Goal: Information Seeking & Learning: Learn about a topic

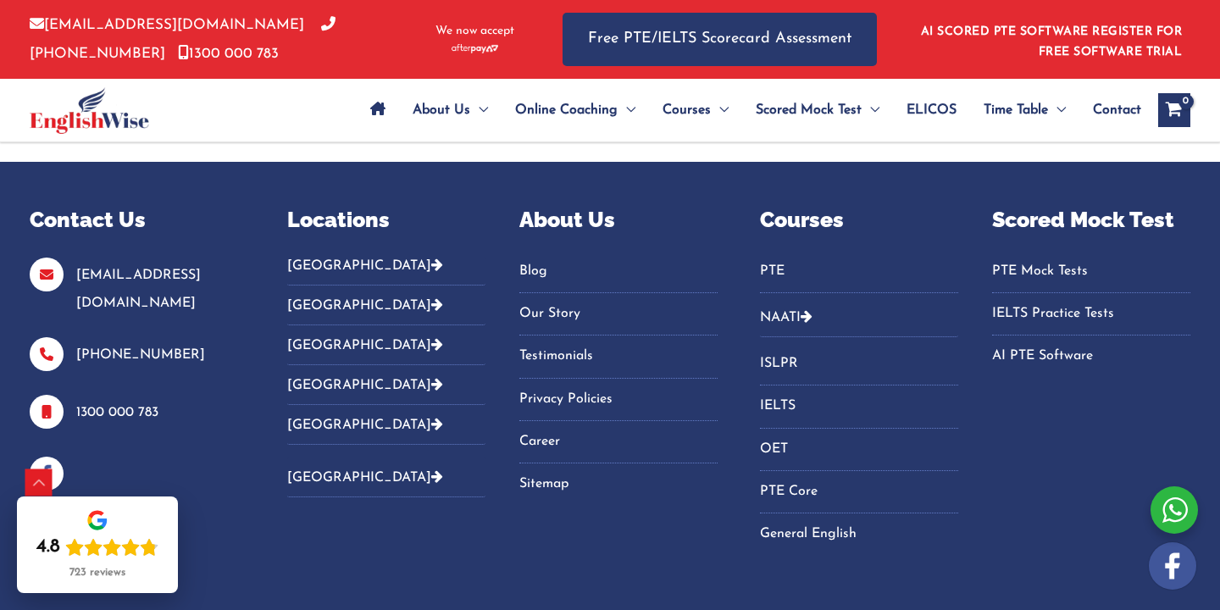
scroll to position [8269, 0]
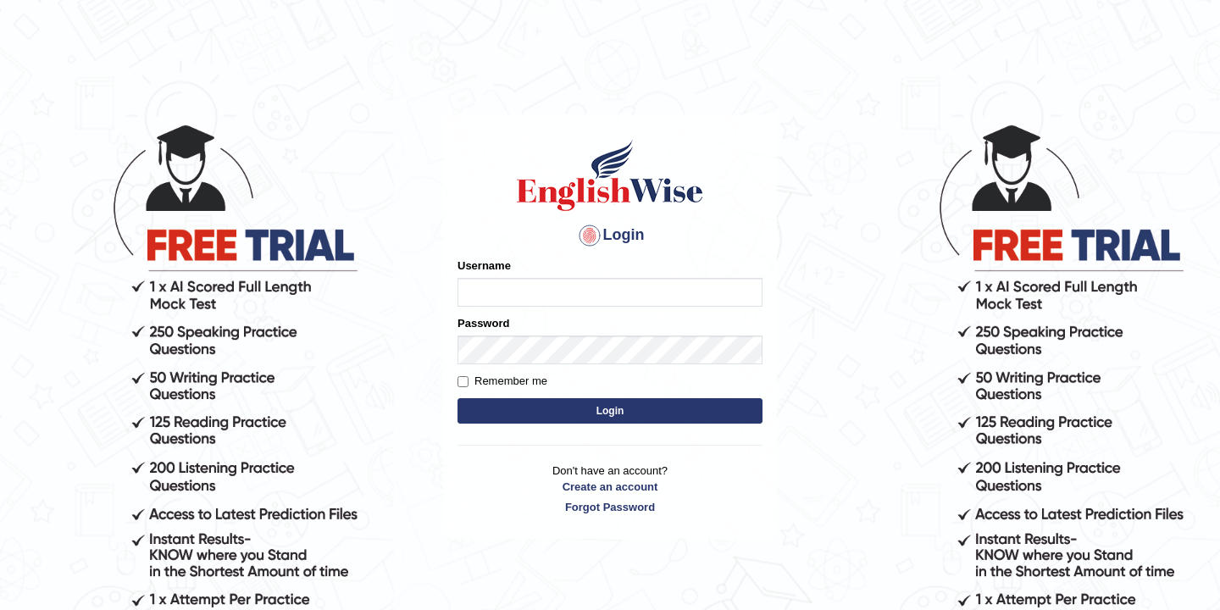
type input "Leena1"
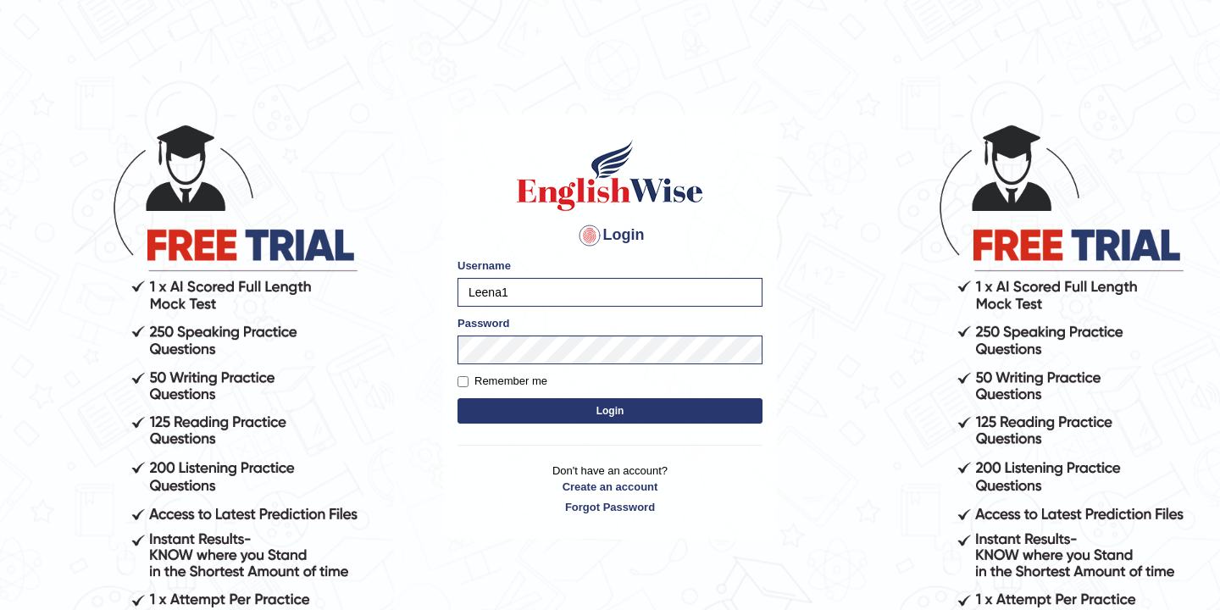
click at [576, 422] on button "Login" at bounding box center [610, 410] width 305 height 25
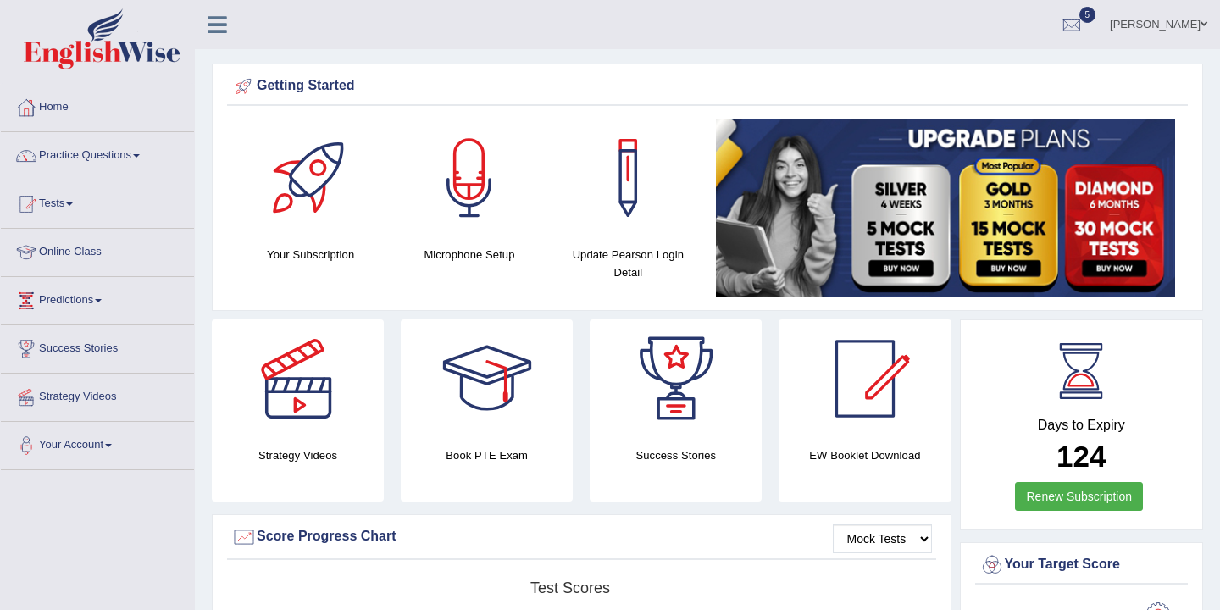
click at [1136, 24] on link "[PERSON_NAME]" at bounding box center [1158, 22] width 123 height 44
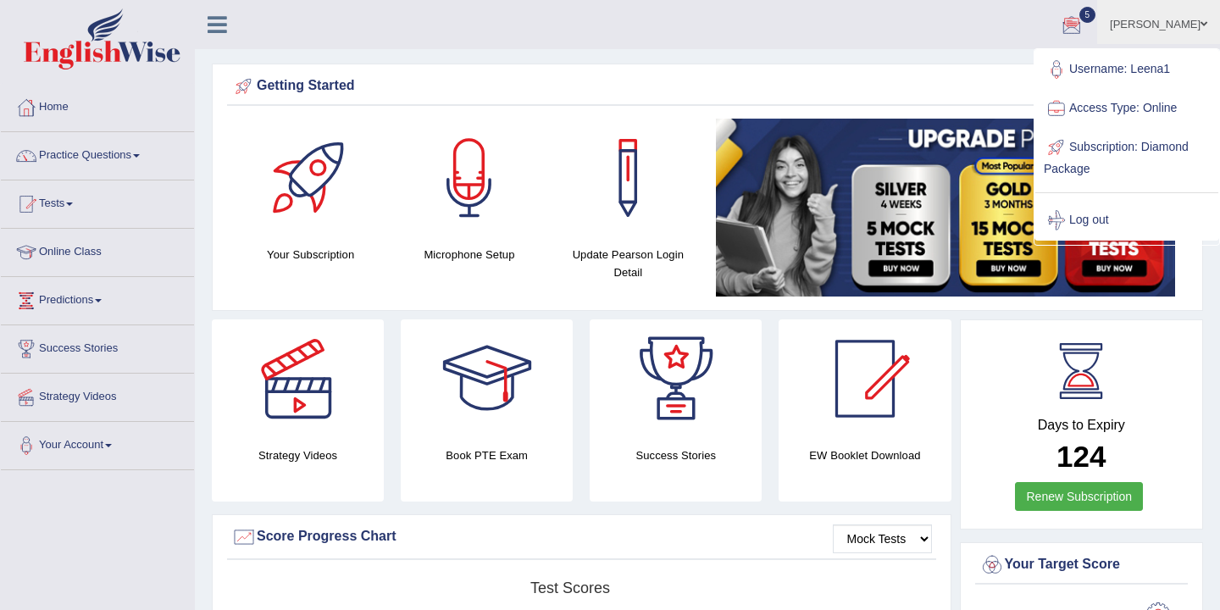
click at [1100, 72] on link "Username: Leena1" at bounding box center [1127, 69] width 183 height 39
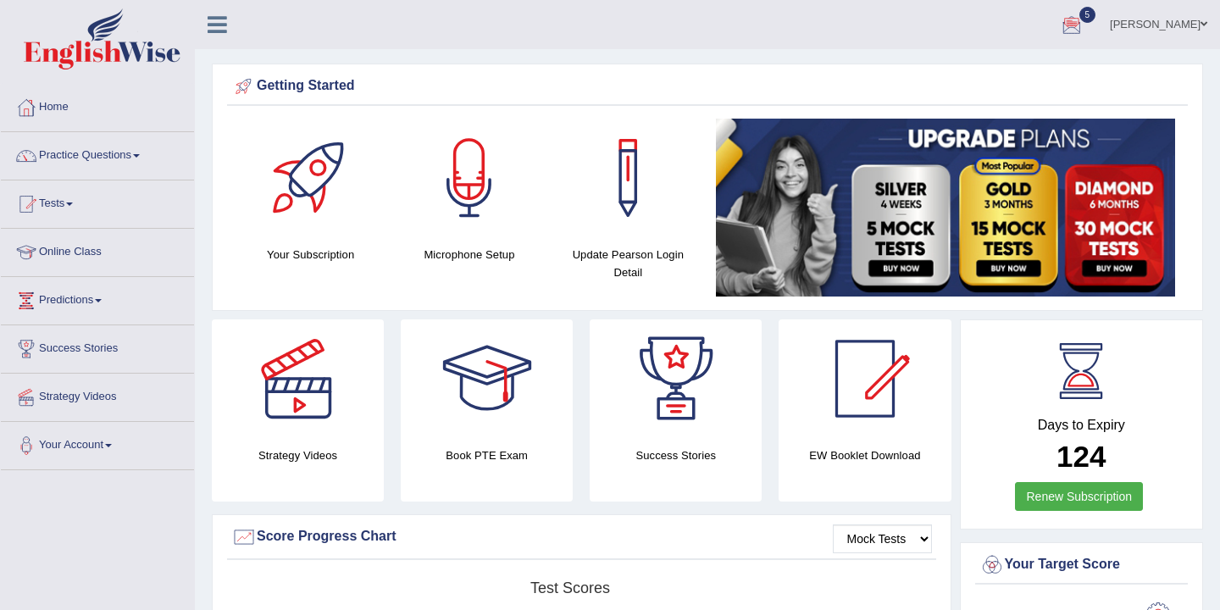
click at [1201, 25] on span at bounding box center [1204, 24] width 7 height 11
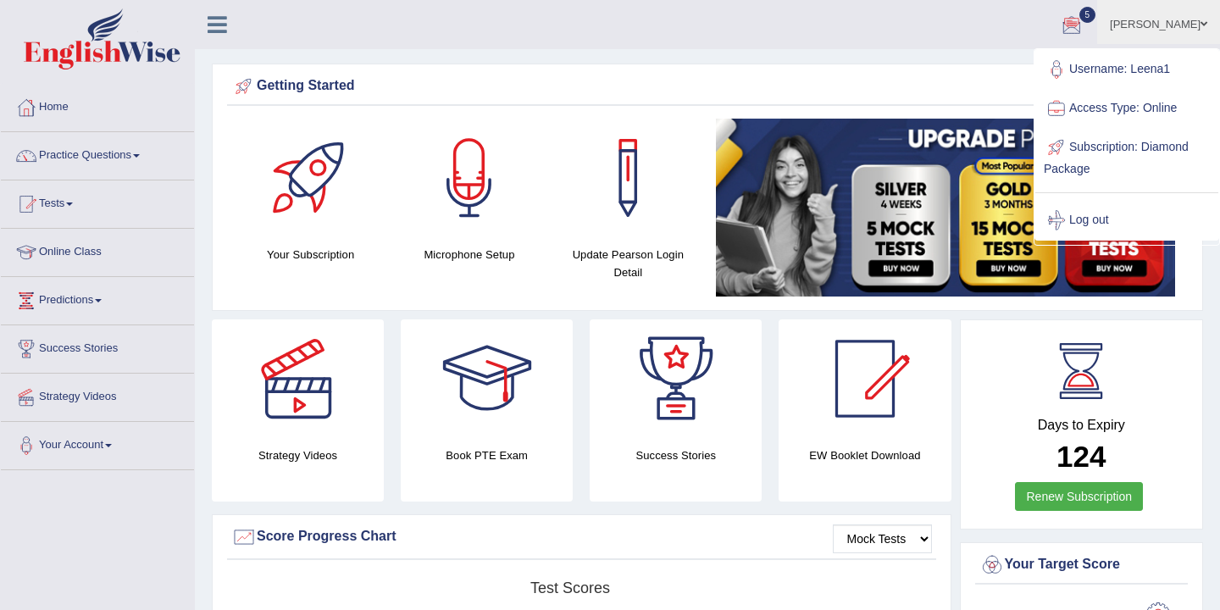
click at [922, 42] on ul "Leena Sharma Toggle navigation Username: Leena1 Access Type: Online Subscriptio…" at bounding box center [862, 24] width 718 height 48
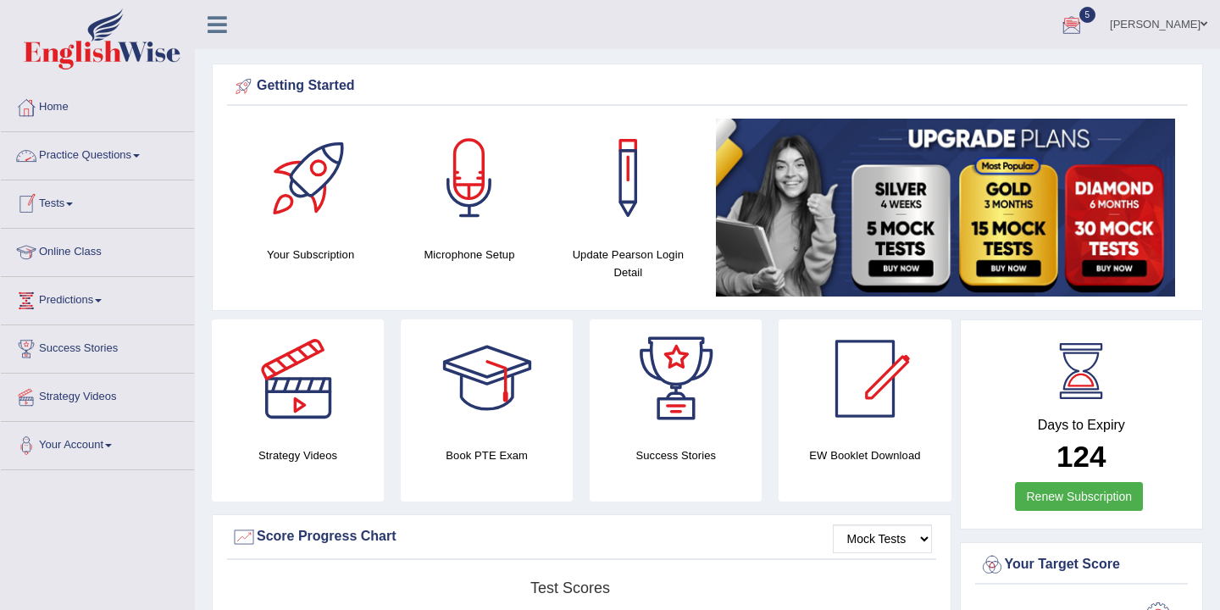
click at [121, 158] on link "Practice Questions" at bounding box center [97, 153] width 193 height 42
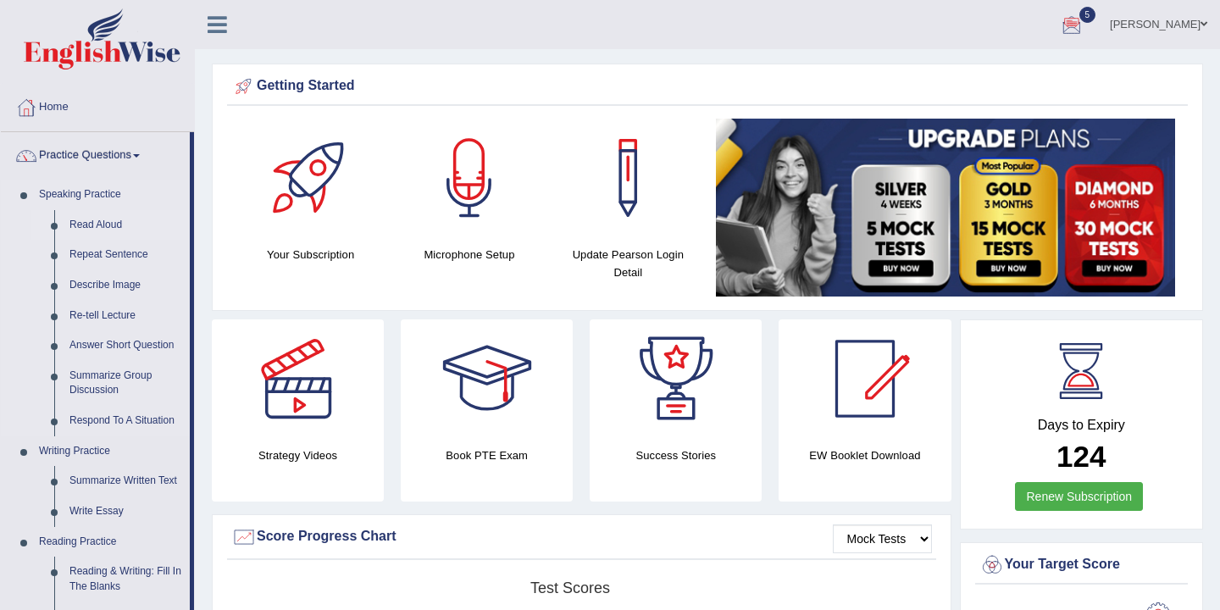
click at [108, 225] on link "Read Aloud" at bounding box center [126, 225] width 128 height 31
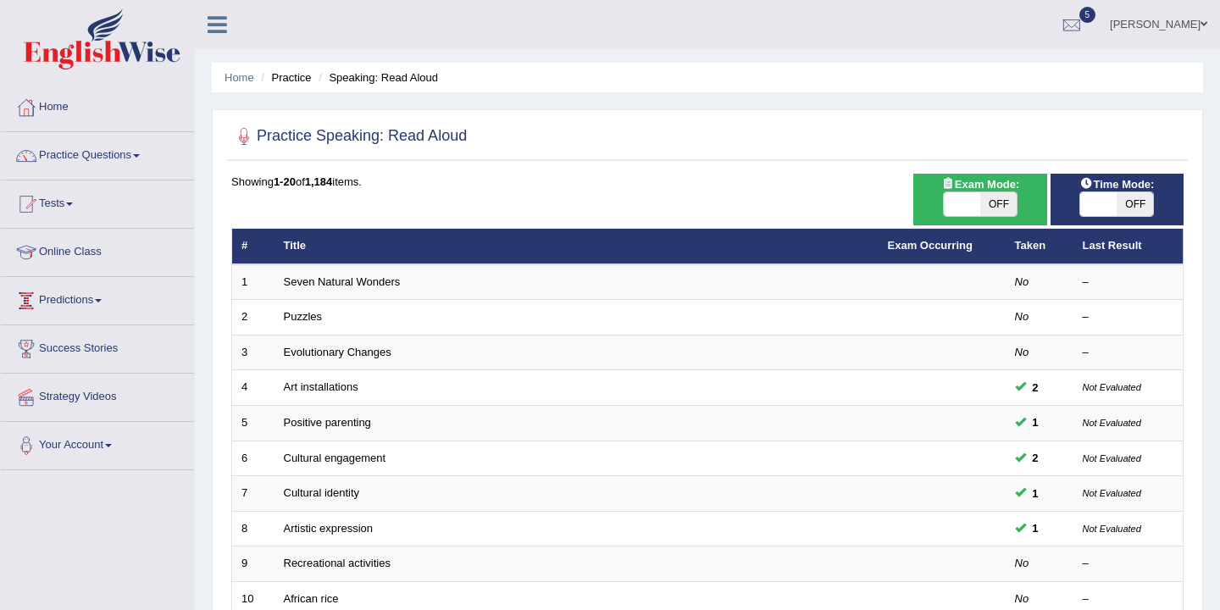
click at [91, 303] on link "Predictions" at bounding box center [97, 298] width 193 height 42
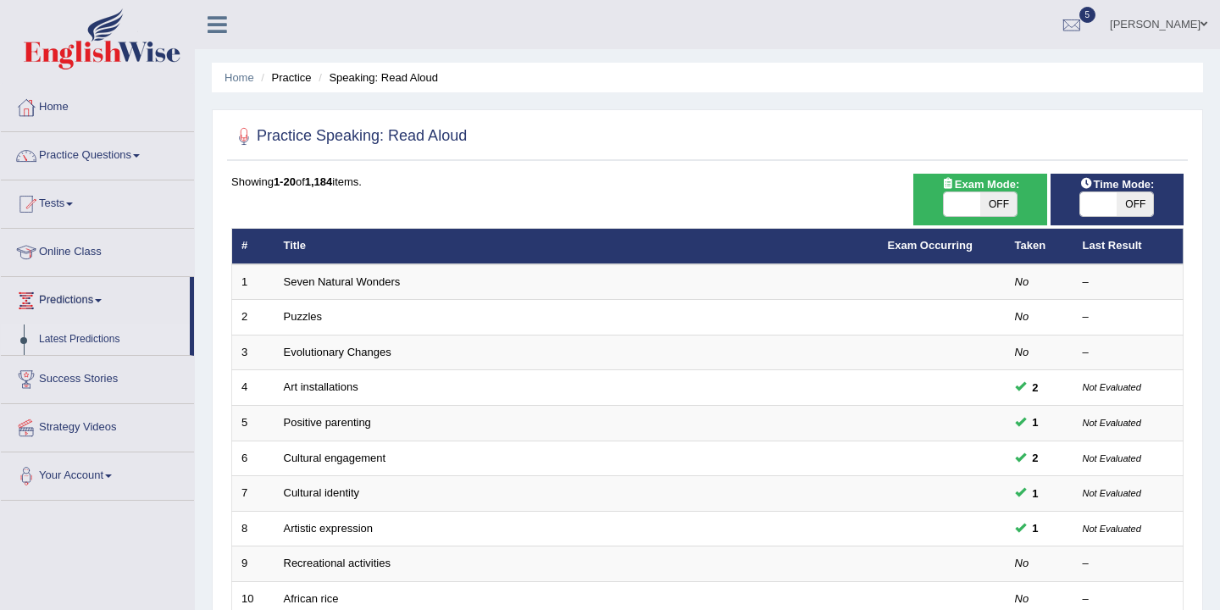
click at [94, 343] on link "Latest Predictions" at bounding box center [110, 340] width 158 height 31
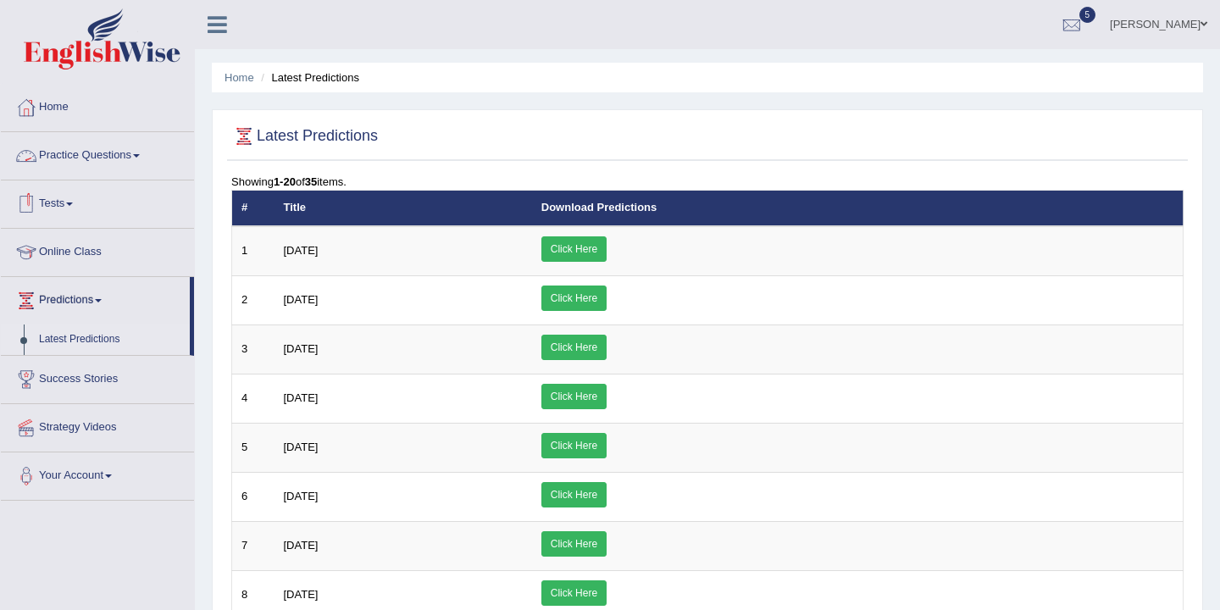
click at [85, 160] on link "Practice Questions" at bounding box center [97, 153] width 193 height 42
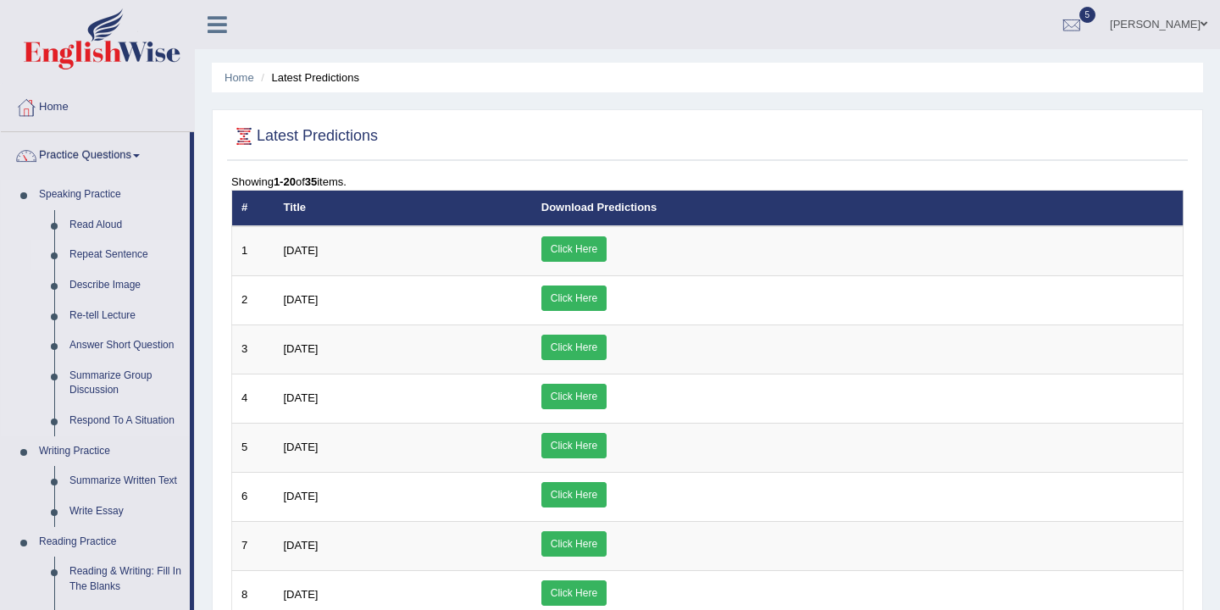
click at [105, 257] on link "Repeat Sentence" at bounding box center [126, 255] width 128 height 31
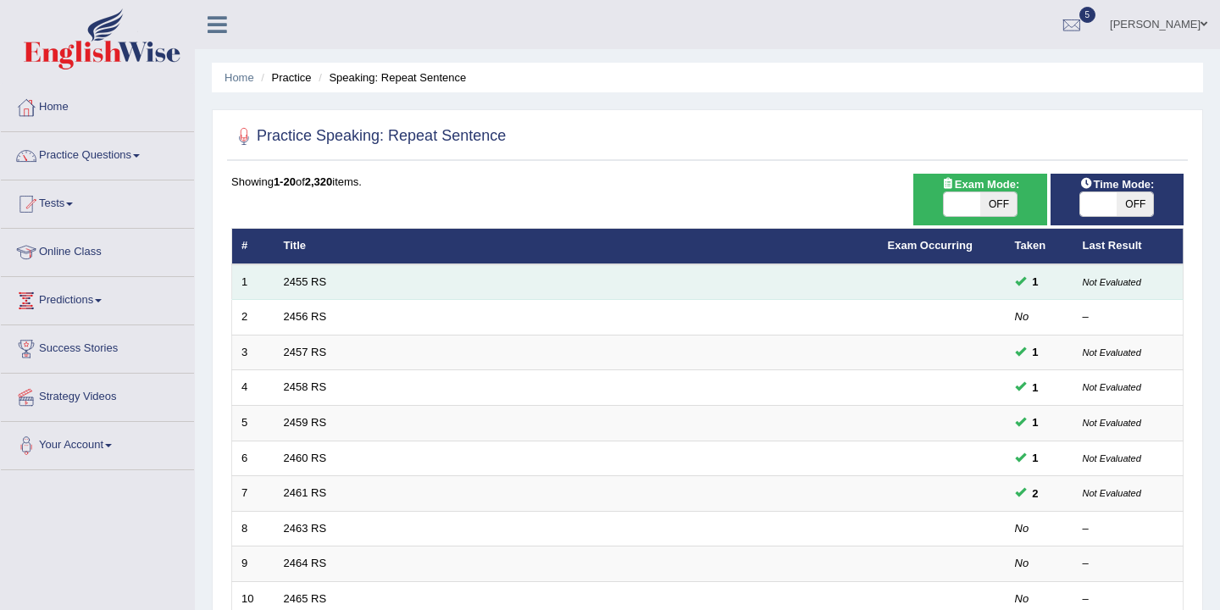
click at [357, 284] on td "2455 RS" at bounding box center [577, 282] width 604 height 36
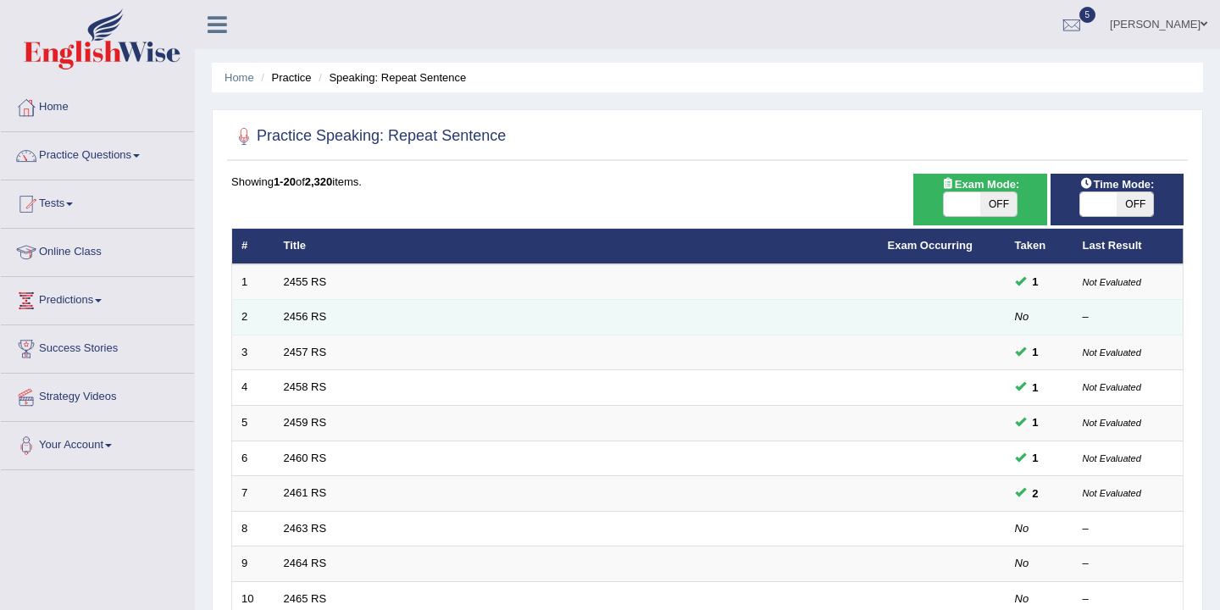
click at [368, 324] on td "2456 RS" at bounding box center [577, 318] width 604 height 36
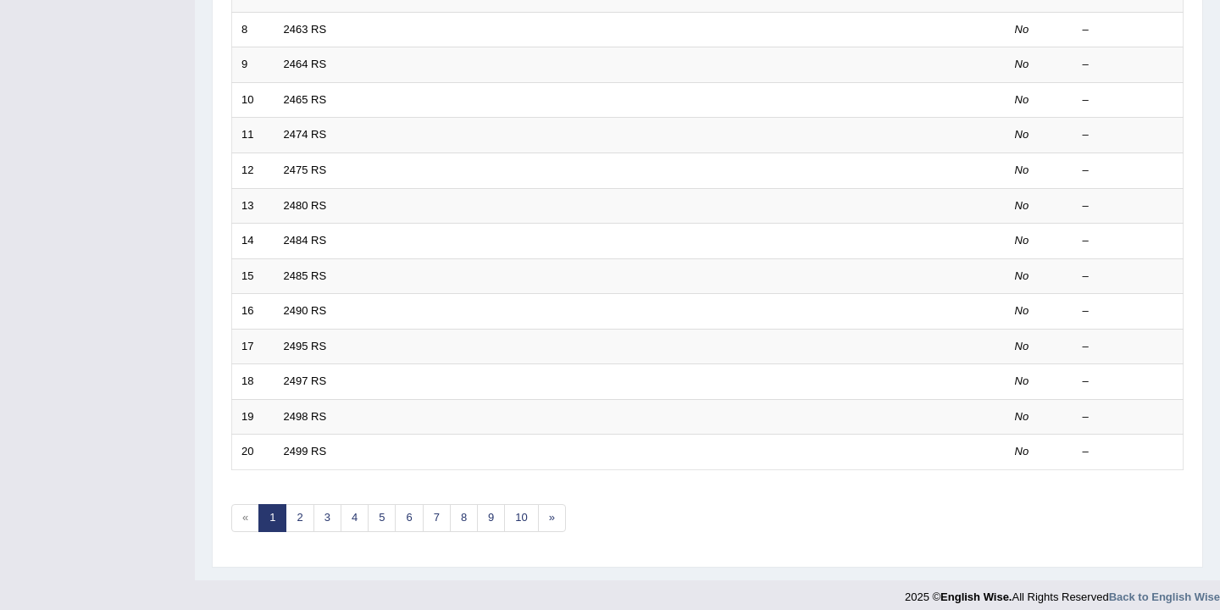
scroll to position [511, 0]
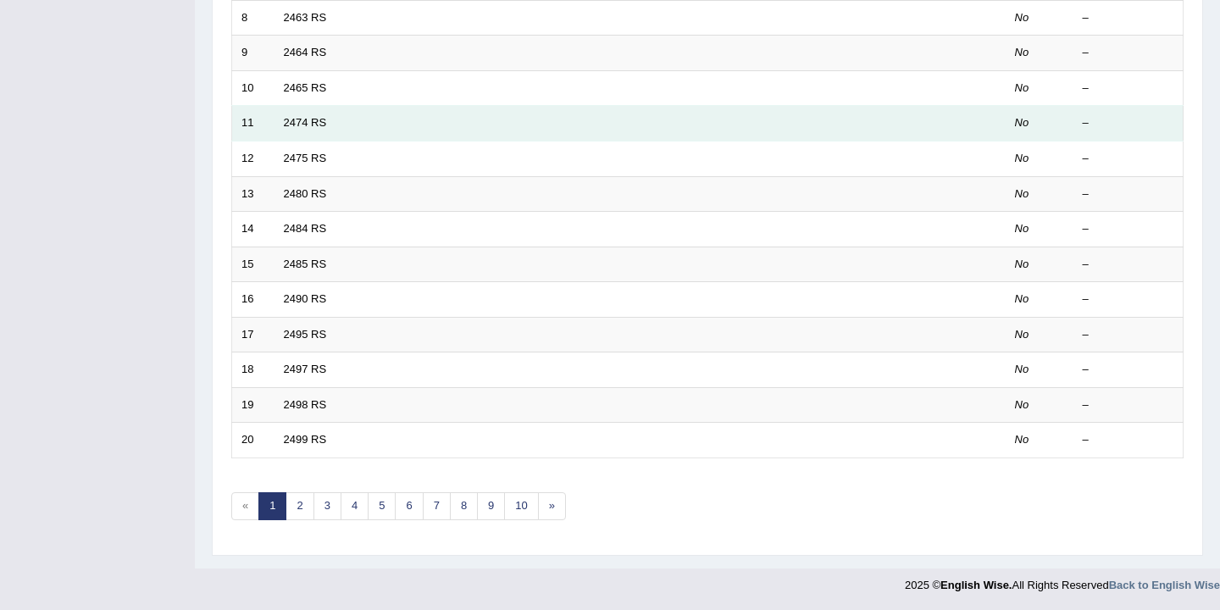
click at [342, 124] on td "2474 RS" at bounding box center [577, 124] width 604 height 36
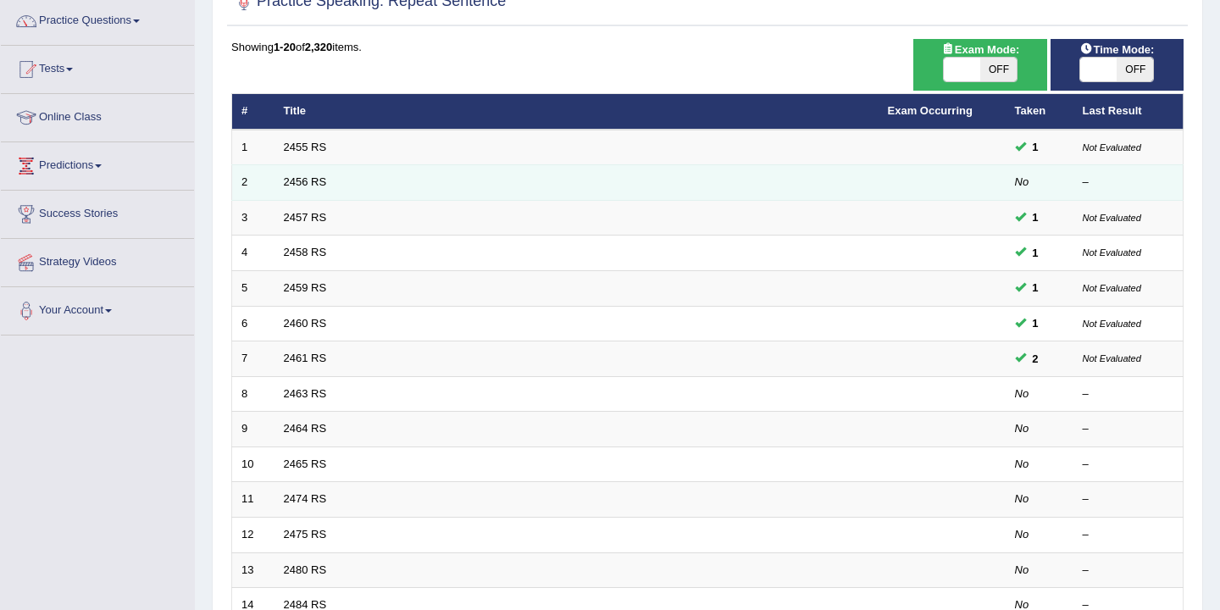
scroll to position [155, 0]
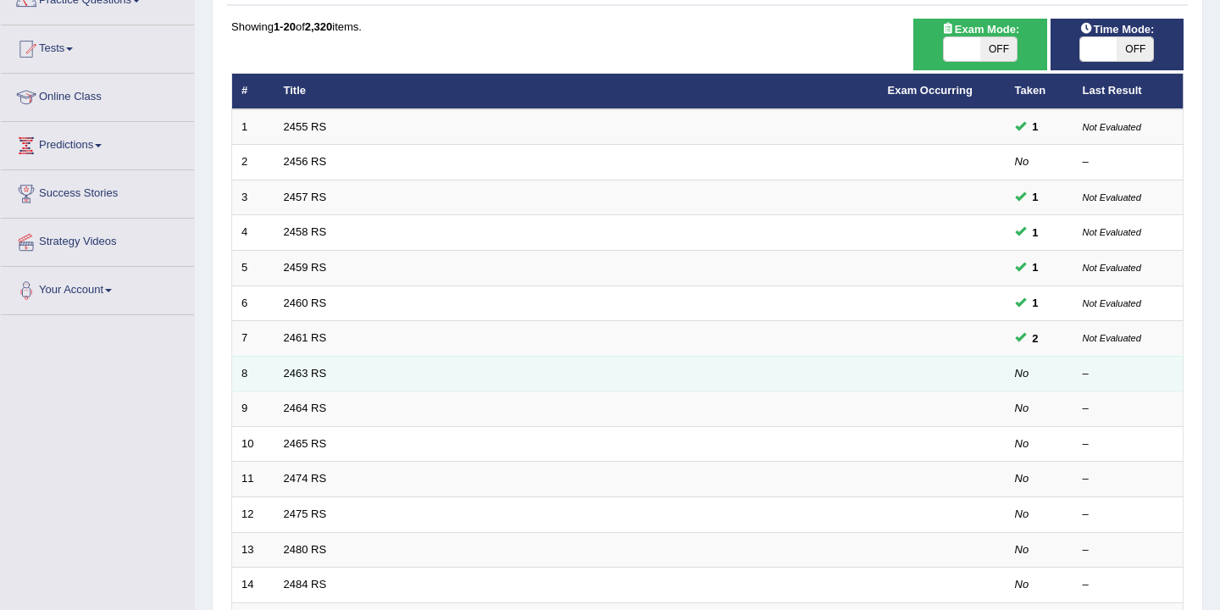
click at [725, 380] on td "2463 RS" at bounding box center [577, 374] width 604 height 36
click at [509, 368] on td "2463 RS" at bounding box center [577, 374] width 604 height 36
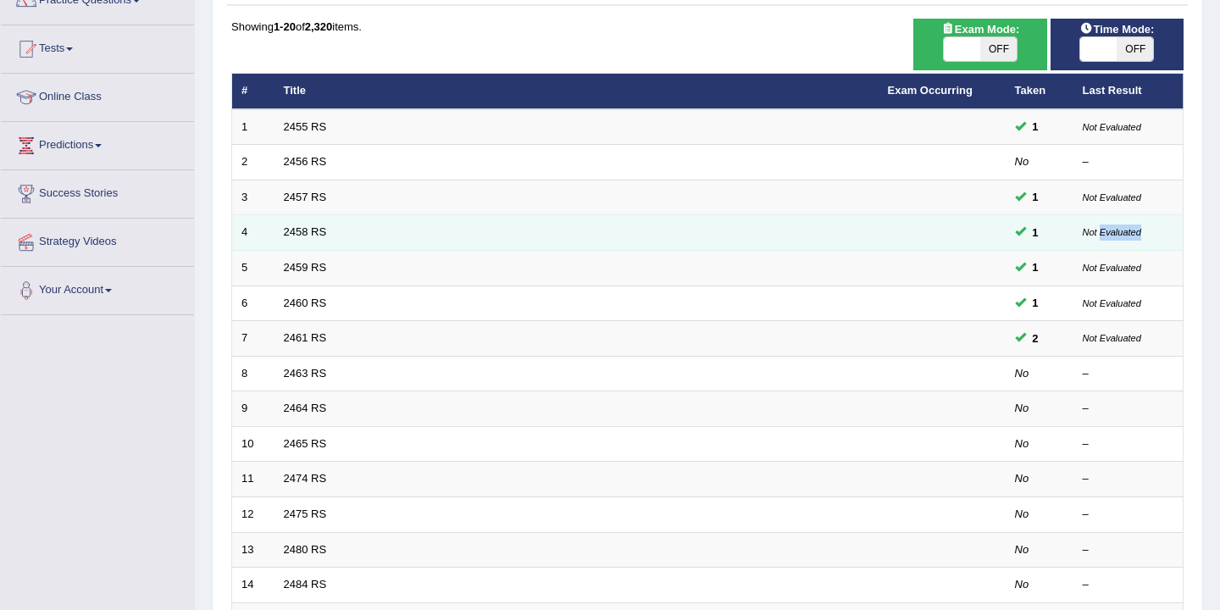
click at [1112, 234] on small "Not Evaluated" at bounding box center [1112, 232] width 58 height 10
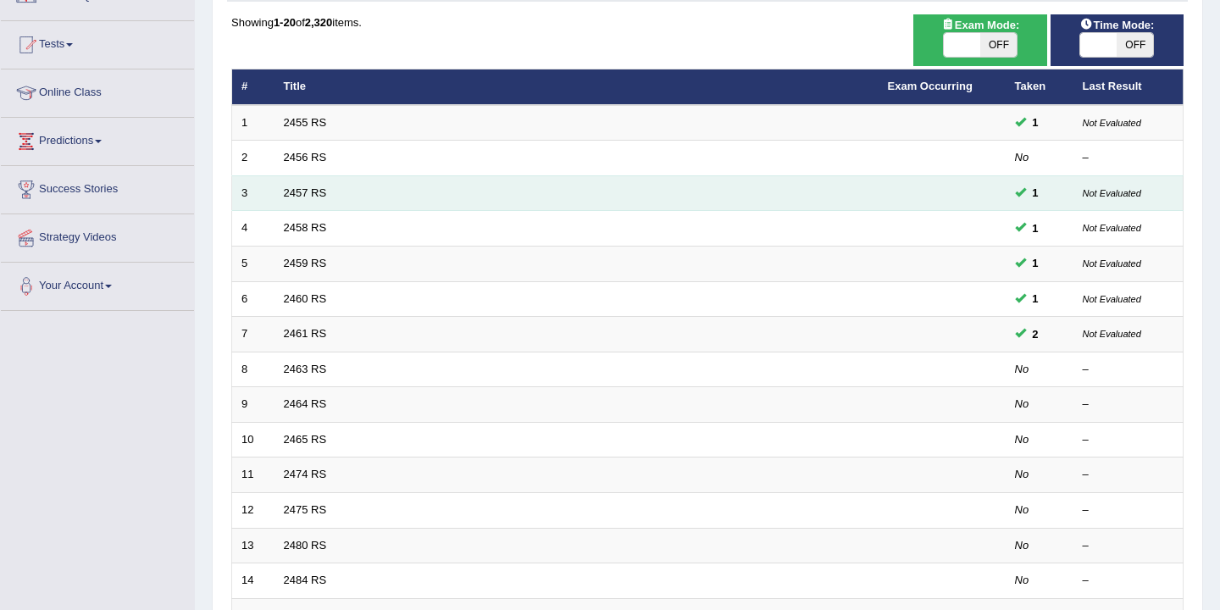
click at [300, 186] on td "2457 RS" at bounding box center [577, 193] width 604 height 36
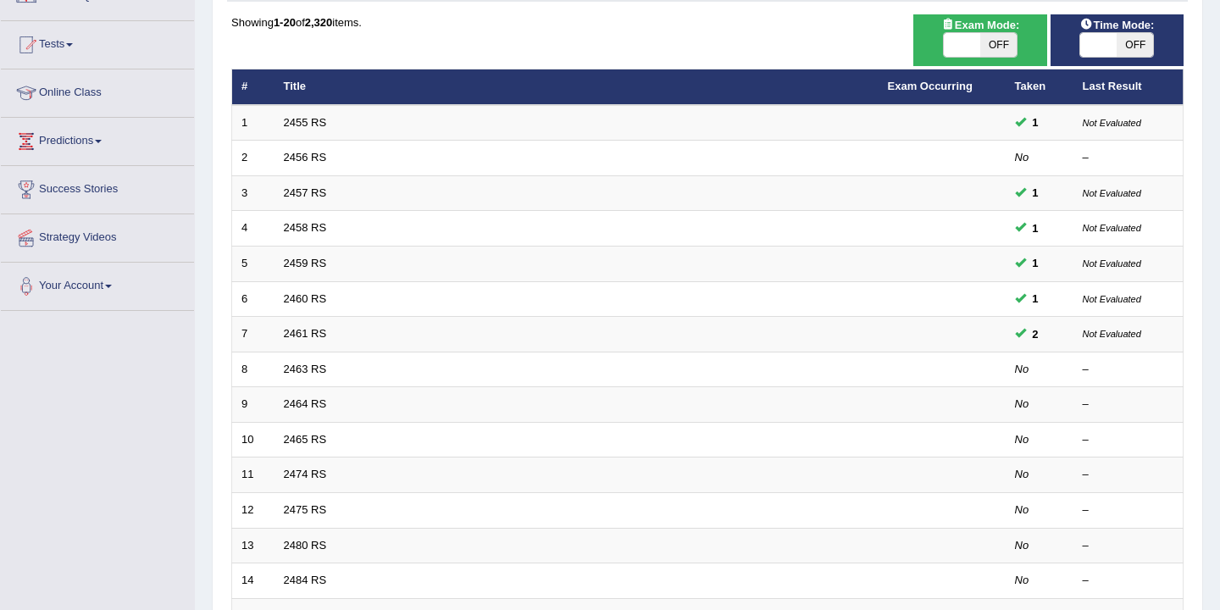
click at [1099, 92] on th "Last Result" at bounding box center [1129, 87] width 110 height 36
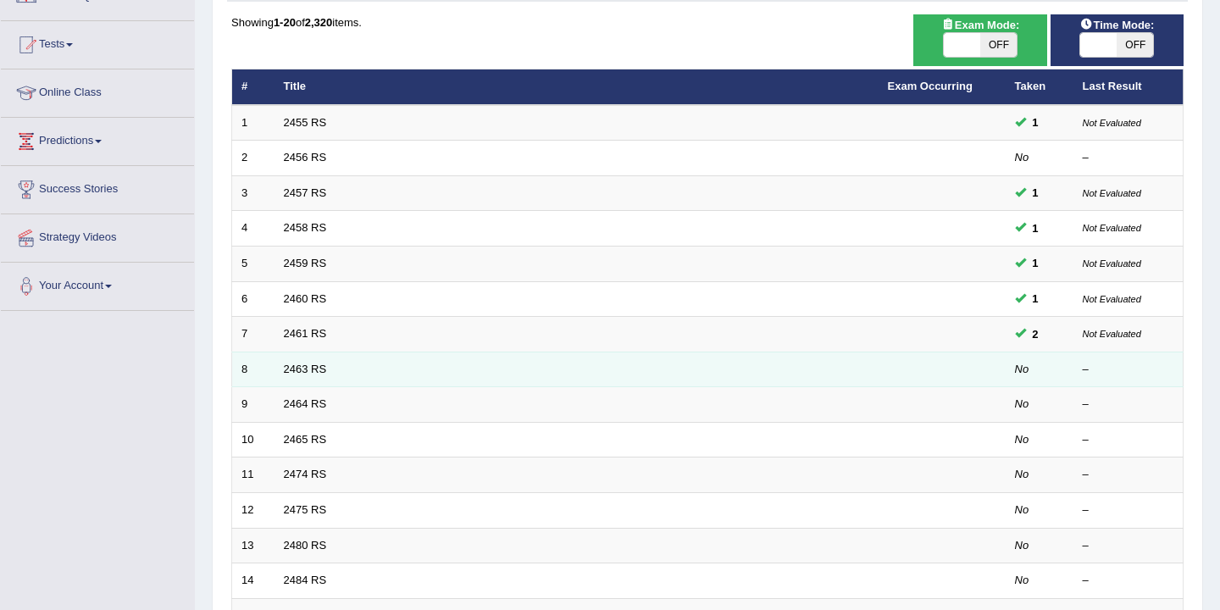
click at [960, 365] on td at bounding box center [942, 370] width 127 height 36
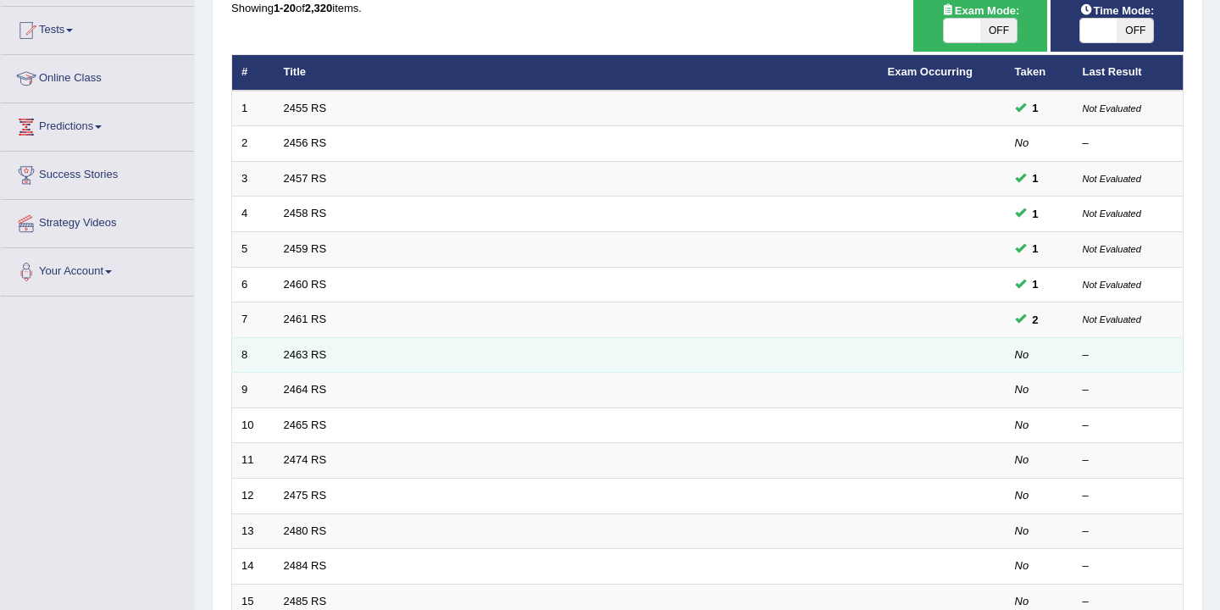
scroll to position [175, 0]
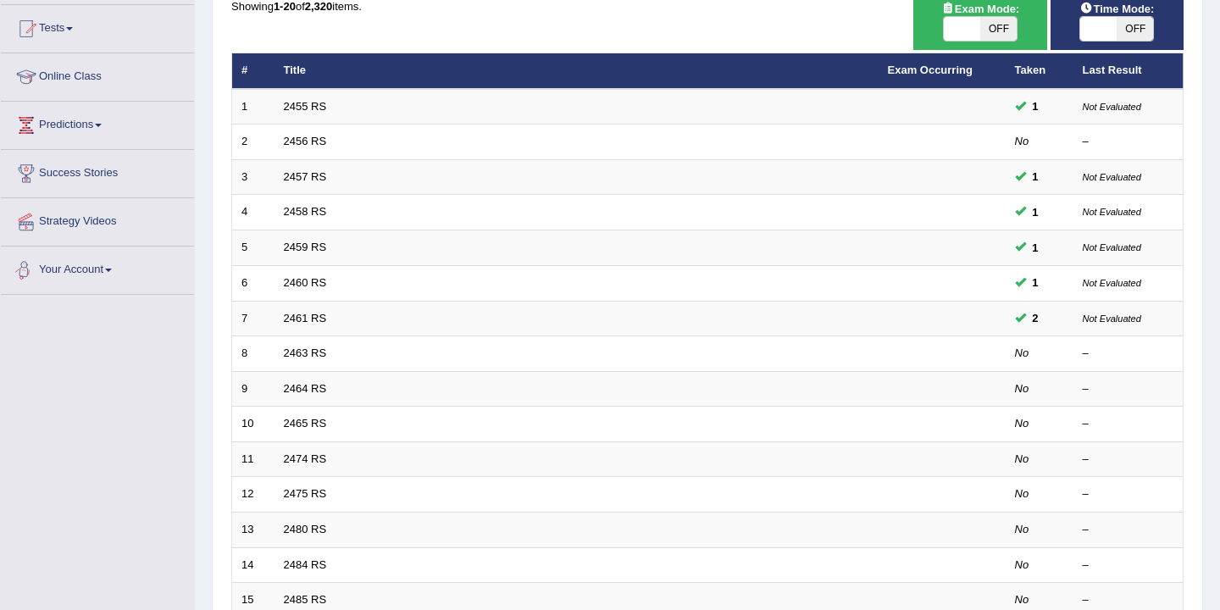
click at [107, 277] on link "Your Account" at bounding box center [97, 268] width 193 height 42
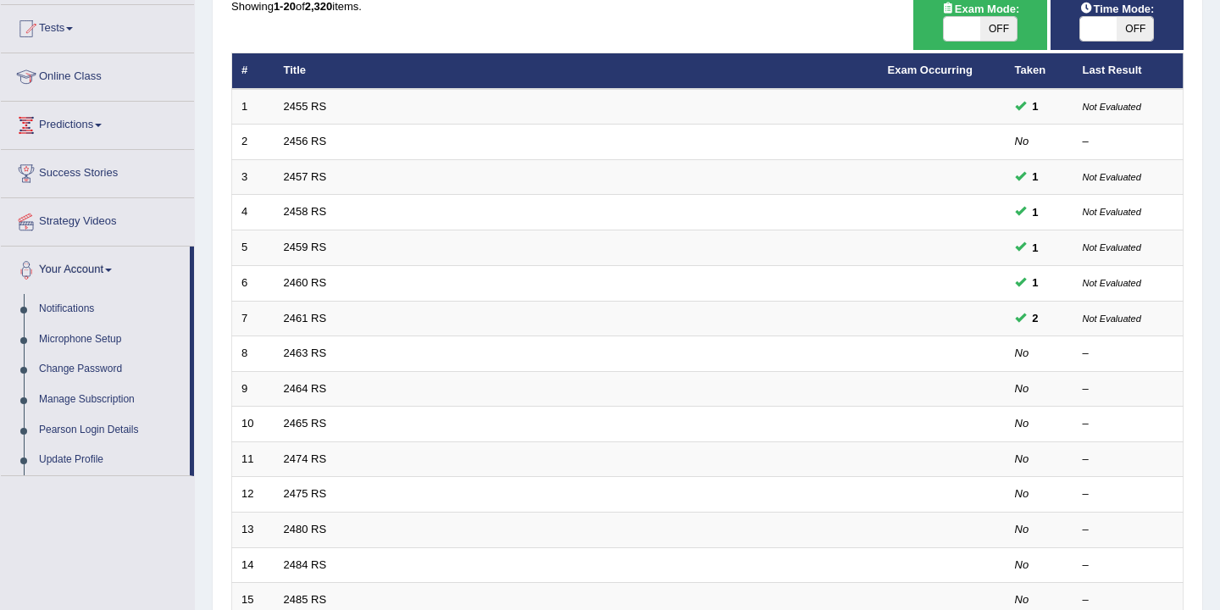
click at [104, 503] on div "Toggle navigation Home Practice Questions Speaking Practice Read Aloud Repeat S…" at bounding box center [610, 382] width 1220 height 1114
click at [114, 272] on link "Your Account" at bounding box center [95, 268] width 189 height 42
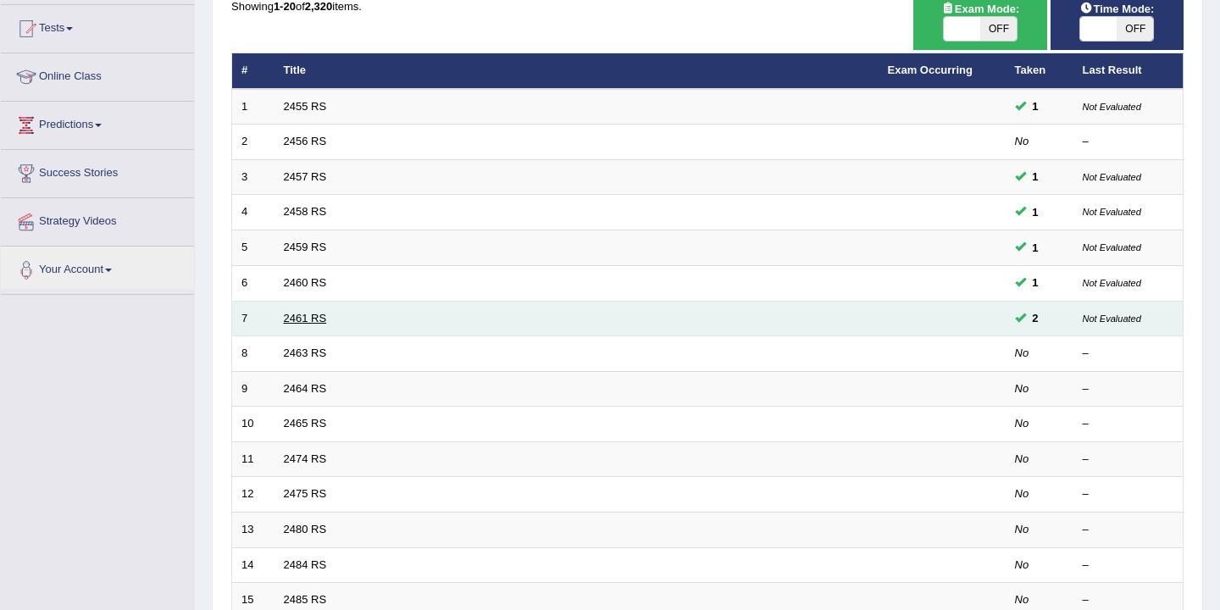
click at [292, 316] on link "2461 RS" at bounding box center [305, 318] width 43 height 13
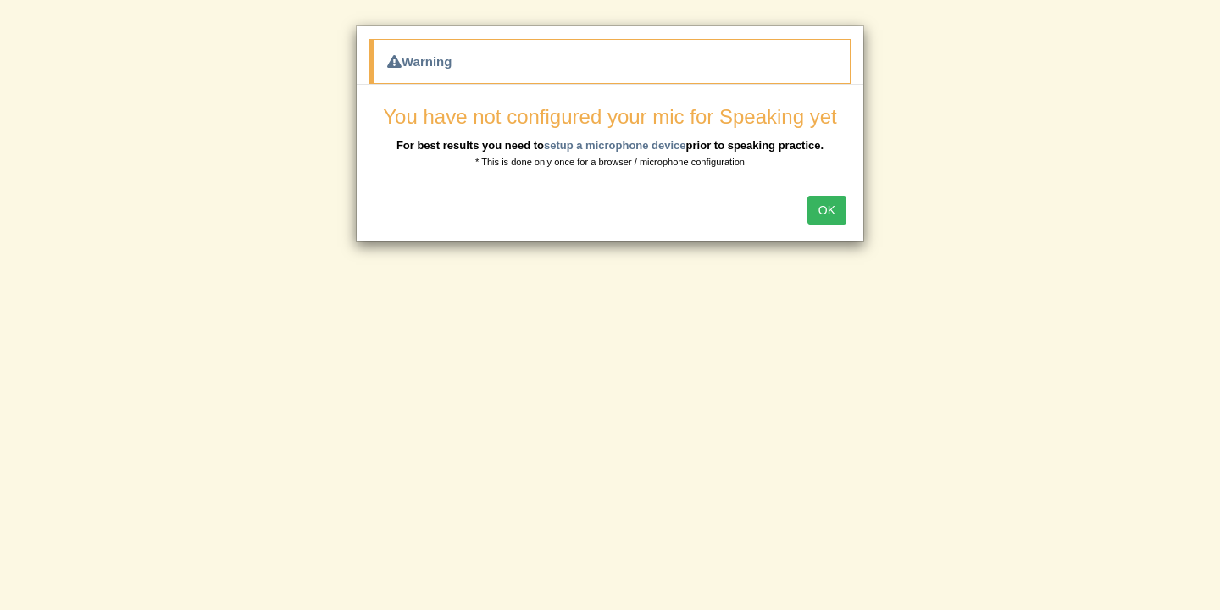
click at [823, 205] on button "OK" at bounding box center [827, 210] width 39 height 29
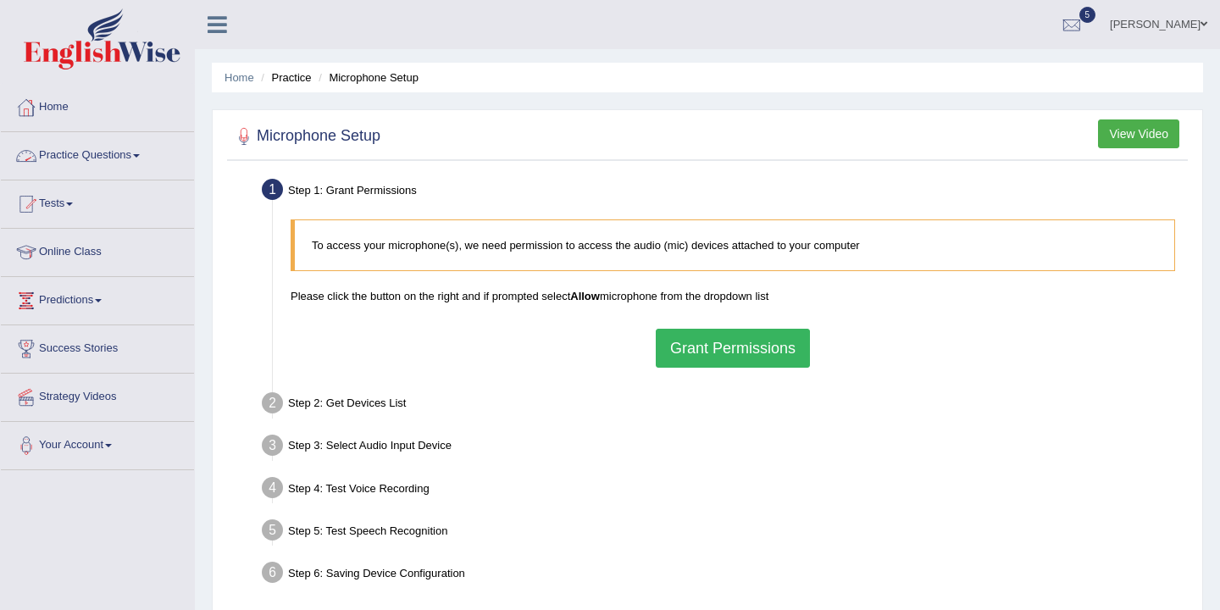
click at [62, 151] on link "Practice Questions" at bounding box center [97, 153] width 193 height 42
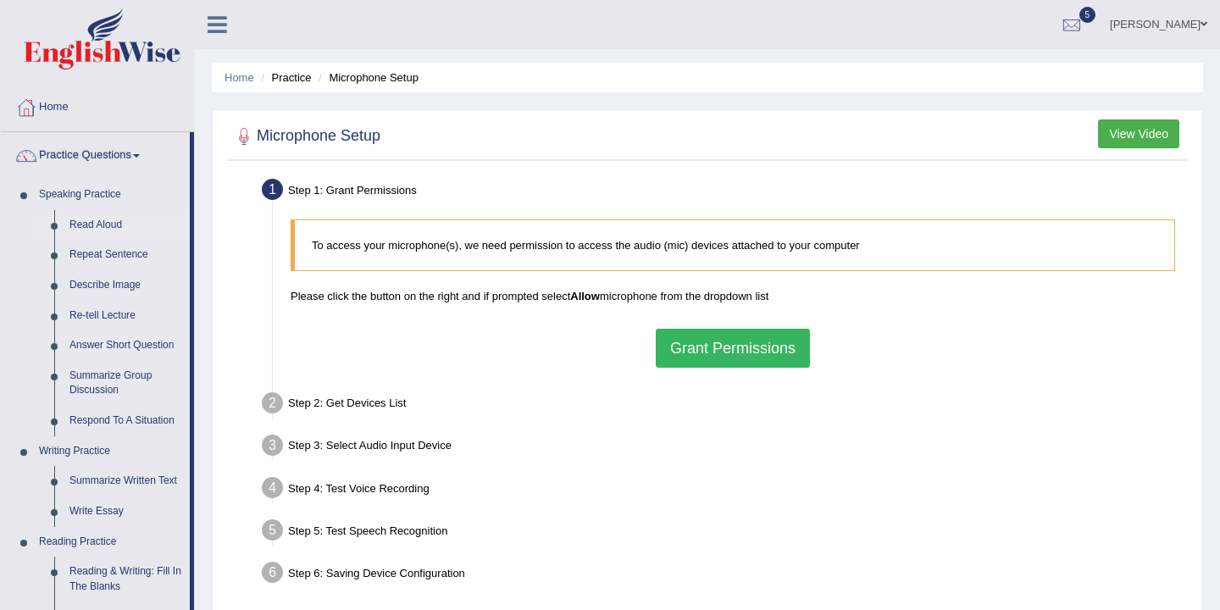
click at [79, 225] on link "Read Aloud" at bounding box center [126, 225] width 128 height 31
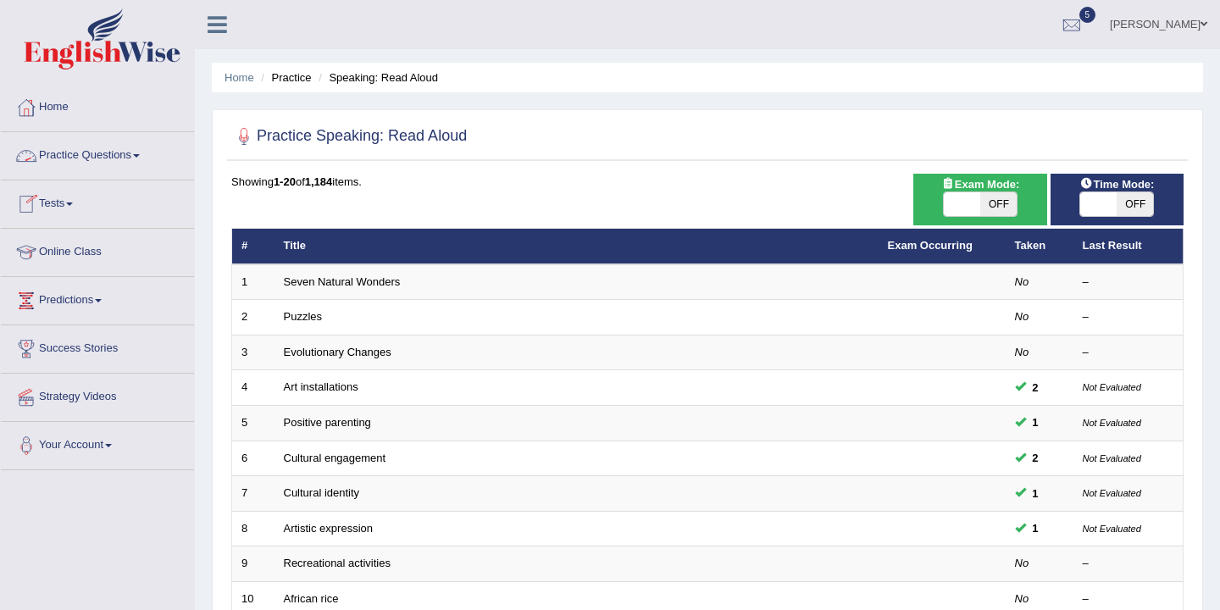
click at [134, 155] on link "Practice Questions" at bounding box center [97, 153] width 193 height 42
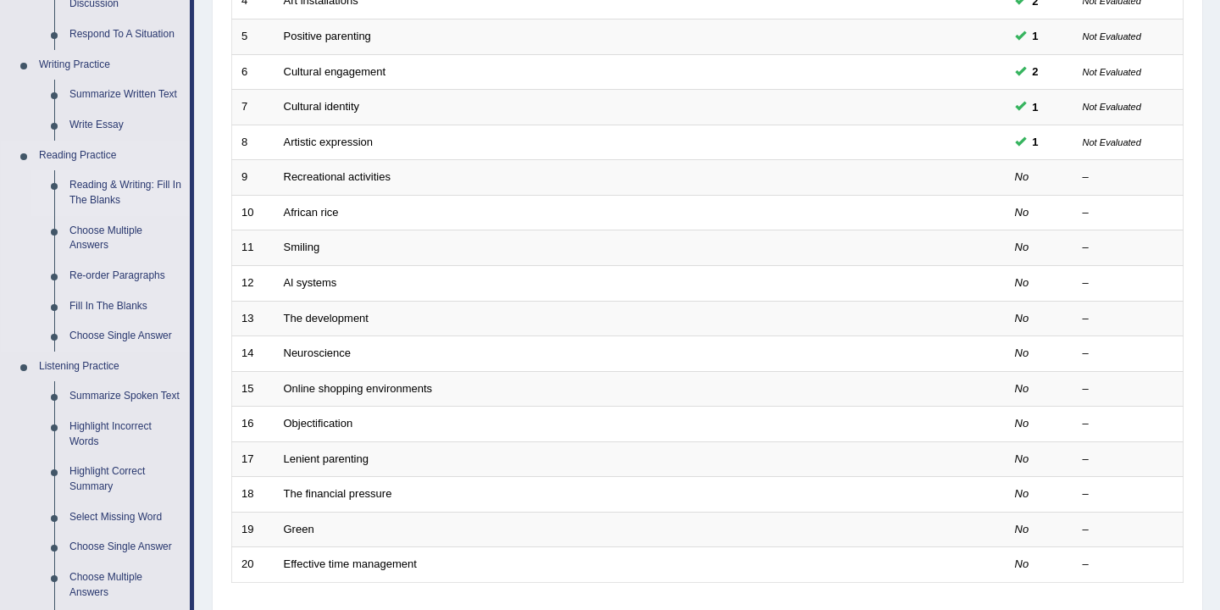
scroll to position [391, 0]
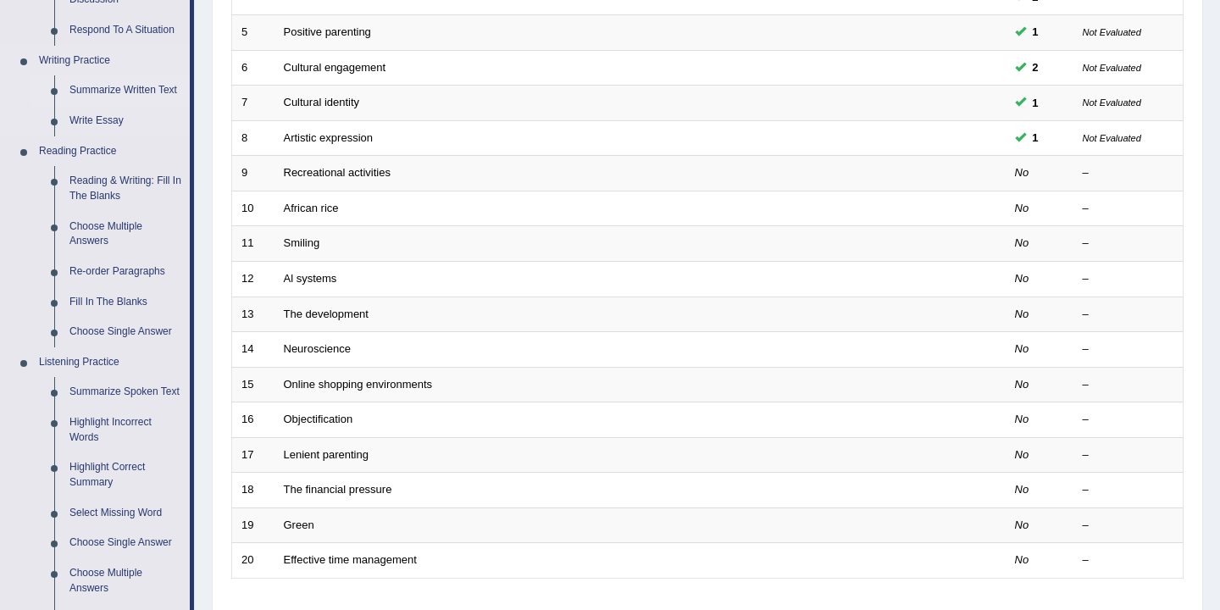
click at [106, 90] on link "Summarize Written Text" at bounding box center [126, 90] width 128 height 31
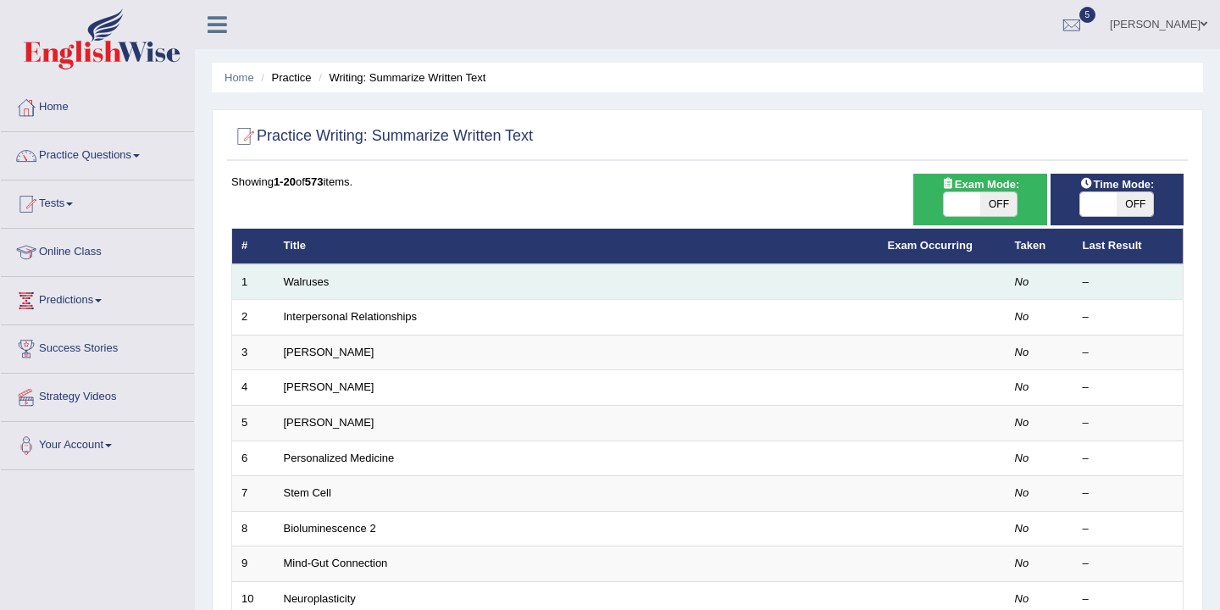
click at [331, 281] on td "Walruses" at bounding box center [577, 282] width 604 height 36
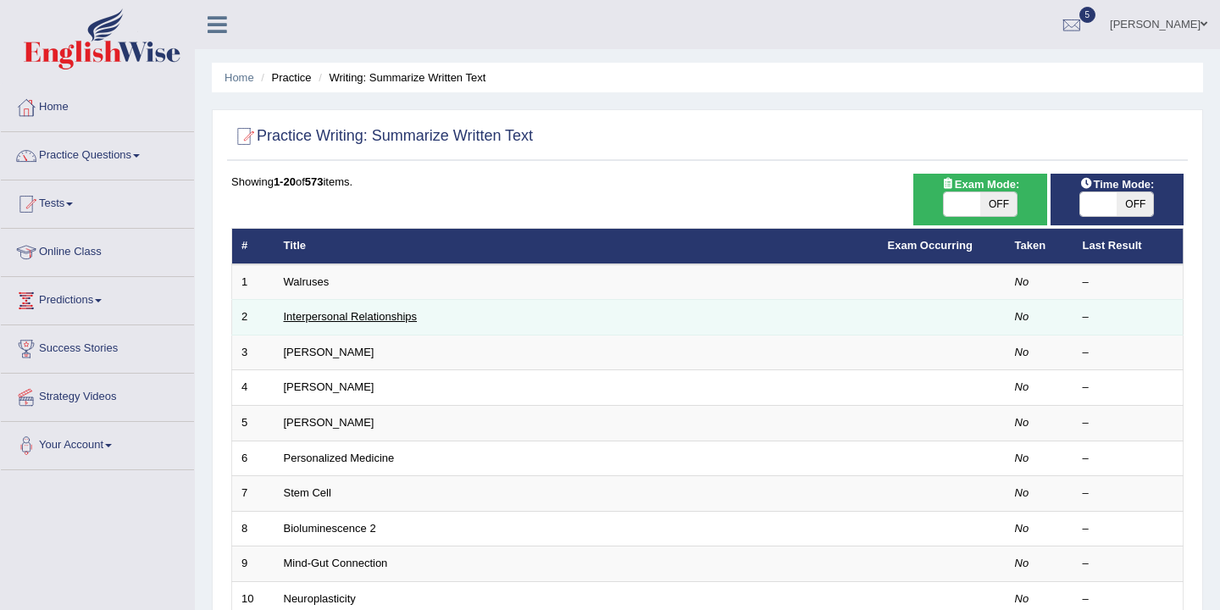
click at [347, 323] on link "Interpersonal Relationships" at bounding box center [351, 316] width 134 height 13
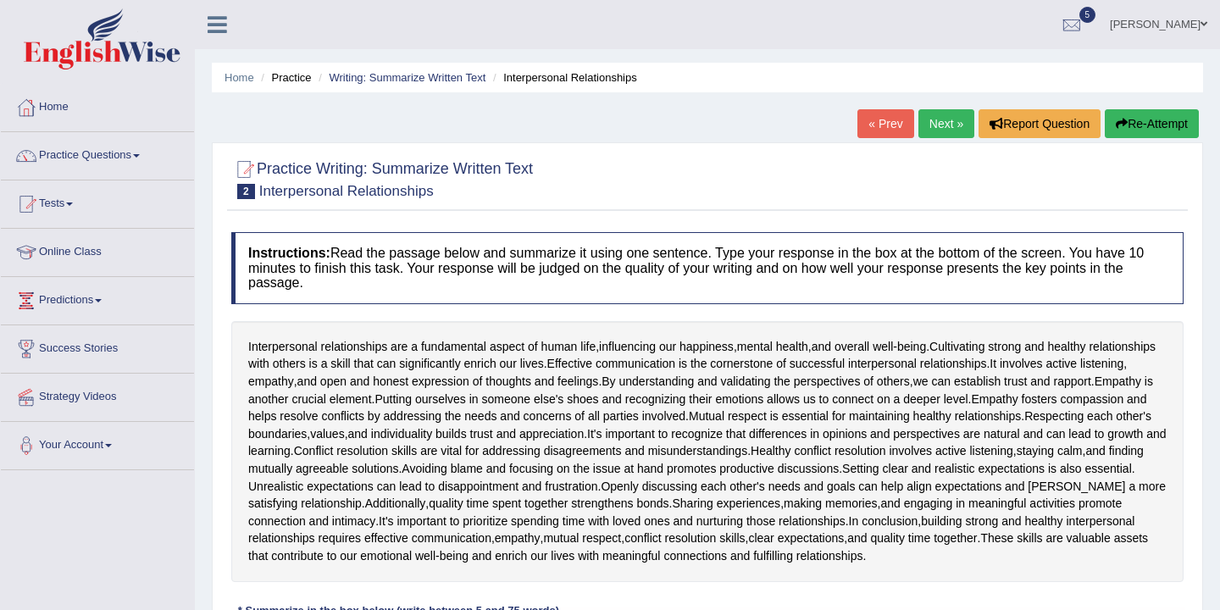
click at [719, 96] on div "Home Practice Writing: Summarize Written Text Interpersonal Relationships « Pre…" at bounding box center [707, 434] width 1025 height 869
click at [47, 154] on link "Practice Questions" at bounding box center [97, 153] width 193 height 42
